Goal: Ask a question

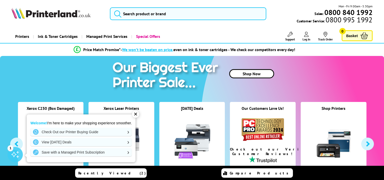
click at [134, 115] on div "✕" at bounding box center [135, 113] width 7 height 7
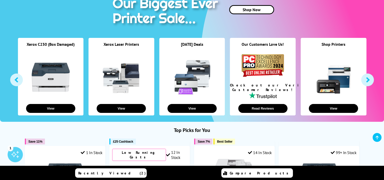
scroll to position [76, 0]
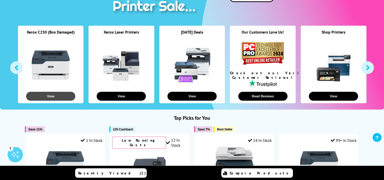
click at [48, 97] on button "View" at bounding box center [50, 96] width 49 height 9
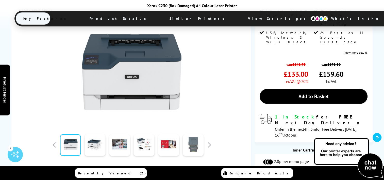
scroll to position [152, 0]
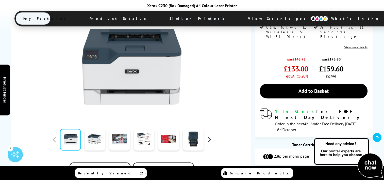
click at [209, 135] on button "button" at bounding box center [209, 139] width 8 height 8
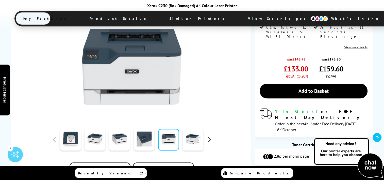
click at [208, 135] on button "button" at bounding box center [209, 139] width 8 height 8
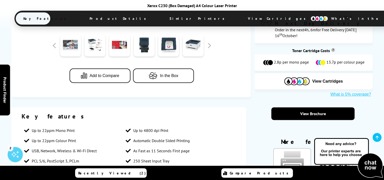
scroll to position [254, 0]
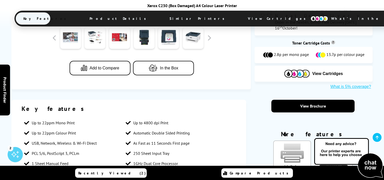
click at [334, 153] on img at bounding box center [348, 158] width 71 height 42
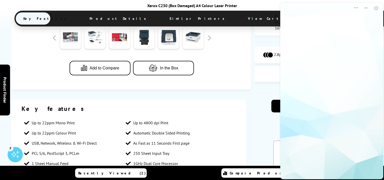
scroll to position [0, 0]
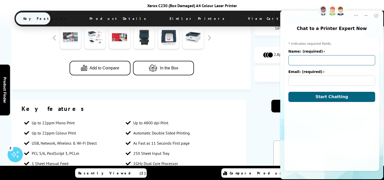
click at [307, 59] on input "Name: (required)" at bounding box center [331, 60] width 87 height 10
type input "mark"
drag, startPoint x: 247, startPoint y: 94, endPoint x: 253, endPoint y: 93, distance: 6.0
click at [299, 82] on input "Email: (required)" at bounding box center [331, 80] width 87 height 10
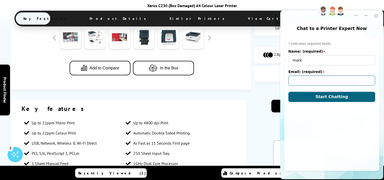
type input "snapperbites24@gmail.com"
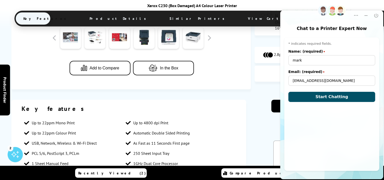
click at [318, 95] on button "Start Chatting" at bounding box center [331, 97] width 87 height 10
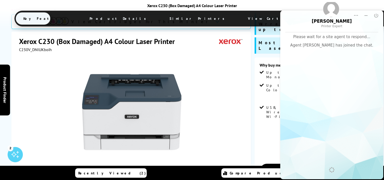
scroll to position [51, 0]
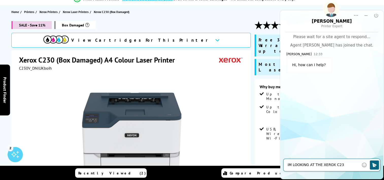
type textarea "iM LOOKING AT THE XEROX C230"
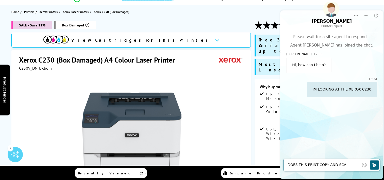
type textarea "DOES THIS PRINT,COPY AND SCAN"
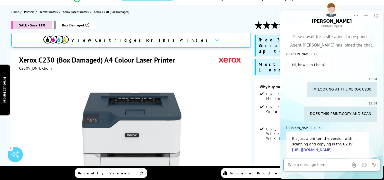
scroll to position [9, 0]
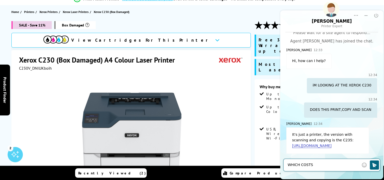
type textarea "WHICH COSTS ?"
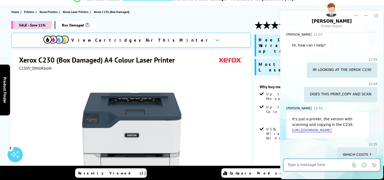
scroll to position [33, 0]
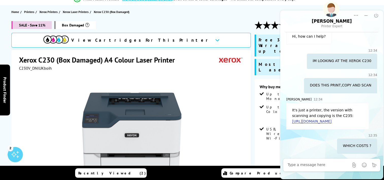
click at [304, 119] on link "https://www.printerland.co.uk/product/xerox-c235/150345" at bounding box center [311, 121] width 39 height 4
